Goal: Information Seeking & Learning: Learn about a topic

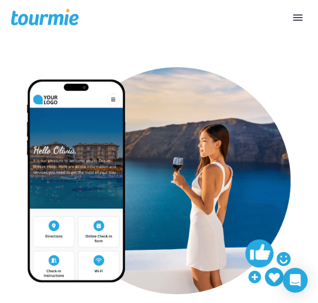
click at [300, 15] on button "Primary Menu" at bounding box center [298, 18] width 19 height 16
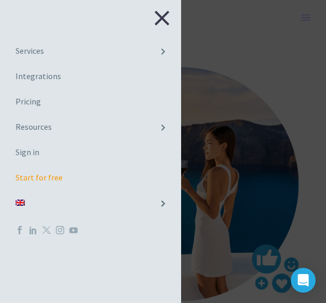
click at [64, 101] on link "Pricing" at bounding box center [90, 101] width 181 height 25
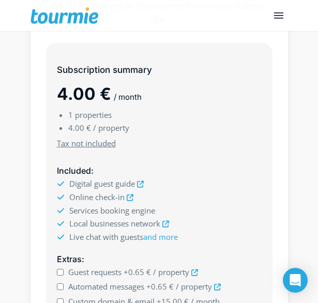
scroll to position [270, 0]
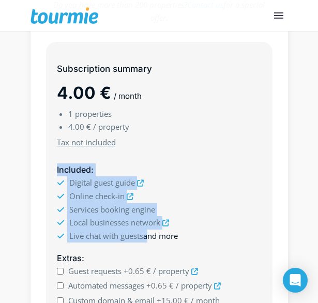
drag, startPoint x: 57, startPoint y: 169, endPoint x: 148, endPoint y: 234, distance: 112.0
click at [148, 234] on div "Included : Digital guest guide Online check-in Services booking engine and more" at bounding box center [159, 203] width 227 height 88
drag, startPoint x: 148, startPoint y: 234, endPoint x: 176, endPoint y: 237, distance: 28.2
click at [176, 237] on link "and more" at bounding box center [160, 236] width 35 height 10
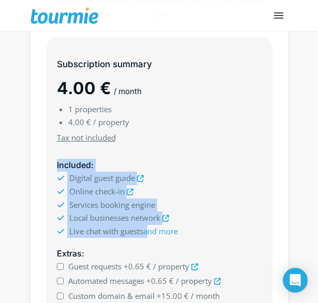
scroll to position [284, 0]
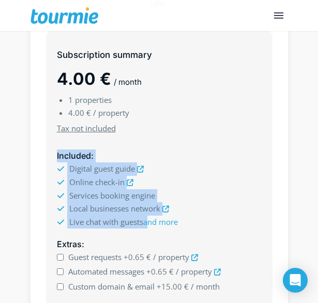
click at [214, 184] on li "Online check-in" at bounding box center [159, 182] width 205 height 13
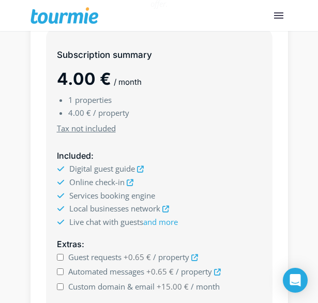
click at [131, 240] on h5 "Extras :" at bounding box center [159, 244] width 205 height 13
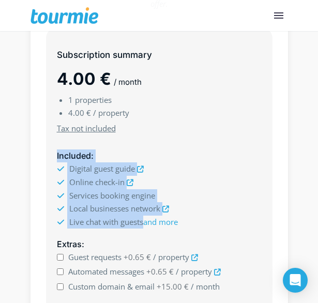
drag, startPoint x: 56, startPoint y: 157, endPoint x: 142, endPoint y: 223, distance: 108.3
click at [142, 223] on div "Included : Digital guest guide Online check-in Services booking engine and more" at bounding box center [159, 189] width 227 height 88
copy div "Included : Digital guest guide Online check-in Services booking engine Local bu…"
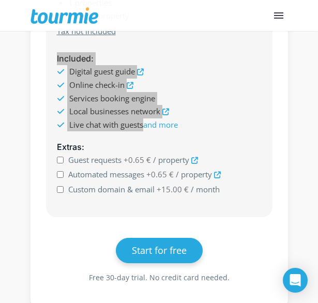
scroll to position [387, 0]
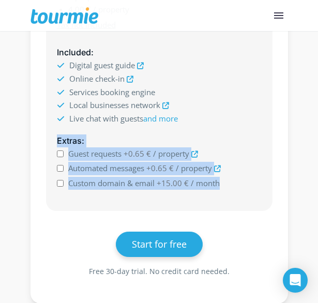
drag, startPoint x: 56, startPoint y: 139, endPoint x: 218, endPoint y: 185, distance: 168.5
click at [218, 185] on div "Extras : Guest requests +0.65 € / property" at bounding box center [159, 162] width 227 height 65
copy div "Extras : Guest requests +0.65 € / property Automated messages +0.65 € / propert…"
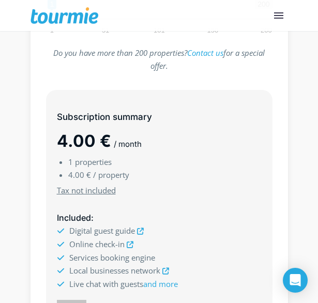
scroll to position [220, 0]
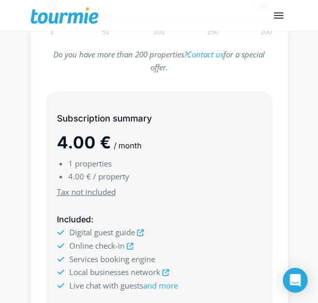
click at [188, 185] on div "Subscription summary 4.00 € / month 1 properties 4.00 € / property Minimum subs…" at bounding box center [159, 153] width 227 height 91
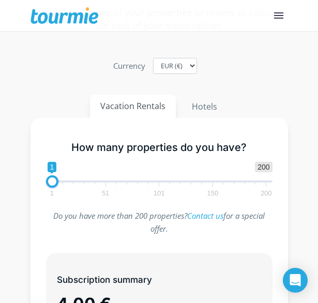
scroll to position [52, 0]
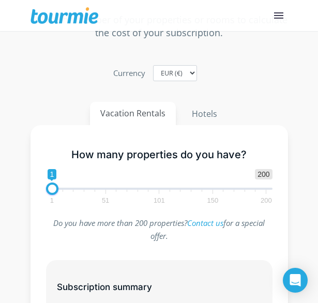
click at [68, 186] on span "1 200 0 0 1 1 51 101 150 200" at bounding box center [159, 186] width 227 height 34
drag, startPoint x: 51, startPoint y: 187, endPoint x: 101, endPoint y: 192, distance: 50.4
click at [101, 192] on span at bounding box center [102, 189] width 12 height 12
click at [103, 192] on span at bounding box center [104, 189] width 12 height 12
click at [113, 200] on span "1 51 101 150 200" at bounding box center [159, 196] width 214 height 13
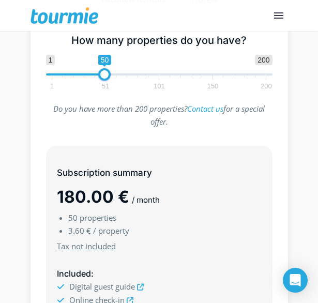
scroll to position [169, 0]
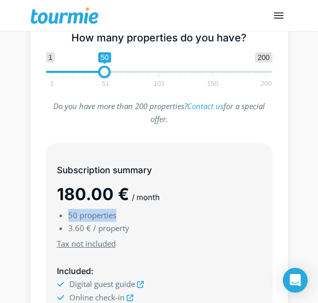
drag, startPoint x: 69, startPoint y: 215, endPoint x: 133, endPoint y: 217, distance: 63.7
click at [133, 217] on li "50 properties" at bounding box center [164, 215] width 193 height 13
drag, startPoint x: 133, startPoint y: 217, endPoint x: 157, endPoint y: 221, distance: 24.2
click at [157, 221] on ul "50 properties 3.60 € / property" at bounding box center [159, 222] width 205 height 26
click at [108, 227] on span "/ property" at bounding box center [111, 228] width 36 height 10
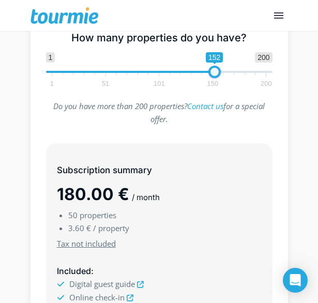
drag, startPoint x: 108, startPoint y: 70, endPoint x: 219, endPoint y: 68, distance: 111.2
click at [219, 68] on span at bounding box center [214, 72] width 12 height 12
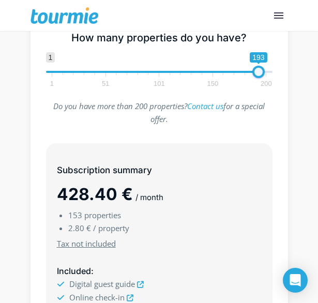
drag, startPoint x: 221, startPoint y: 71, endPoint x: 264, endPoint y: 71, distance: 43.5
click at [264, 71] on span at bounding box center [258, 72] width 12 height 12
type input "193"
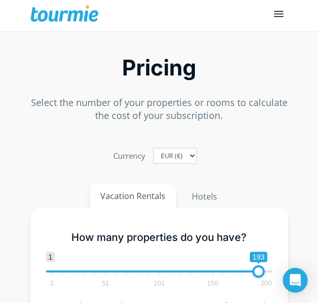
scroll to position [0, 0]
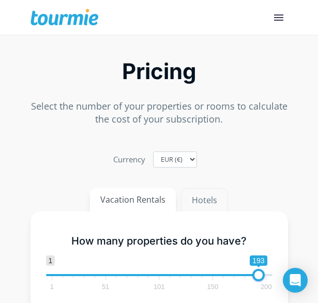
click at [193, 198] on button "Hotels" at bounding box center [204, 200] width 47 height 24
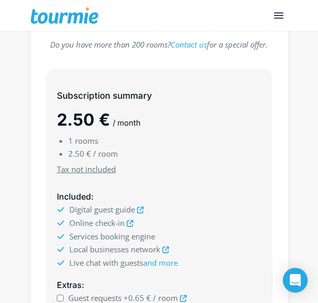
scroll to position [233, 0]
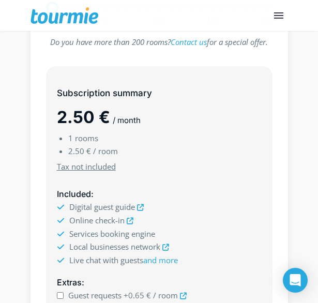
drag, startPoint x: 70, startPoint y: 206, endPoint x: 145, endPoint y: 263, distance: 93.4
click at [145, 263] on ul "Digital guest guide Online check-in Services booking engine Local businesses ne…" at bounding box center [159, 234] width 205 height 66
copy ul "Digital guest guide Online check-in Services booking engine Local businesses ne…"
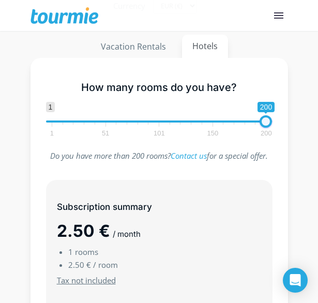
scroll to position [109, 0]
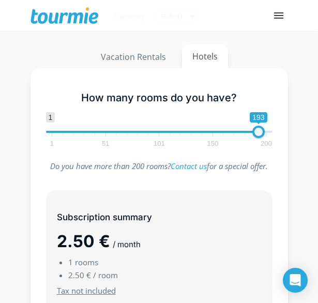
type input "197"
drag, startPoint x: 53, startPoint y: 75, endPoint x: 264, endPoint y: 136, distance: 219.7
click at [264, 136] on span at bounding box center [258, 132] width 12 height 12
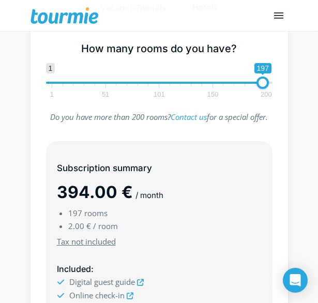
scroll to position [160, 0]
